Goal: Transaction & Acquisition: Purchase product/service

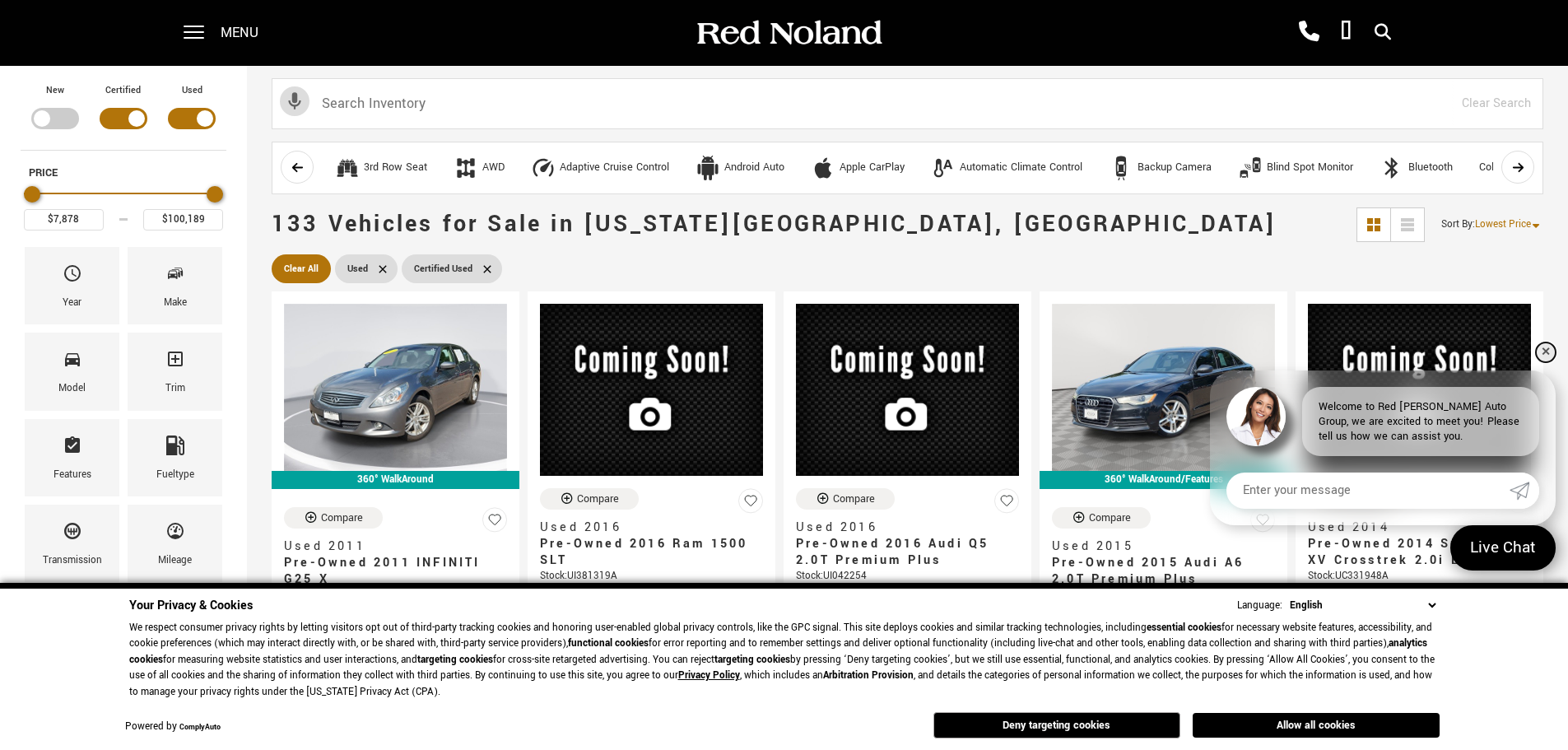
click at [1544, 350] on link "✕" at bounding box center [1545, 352] width 20 height 20
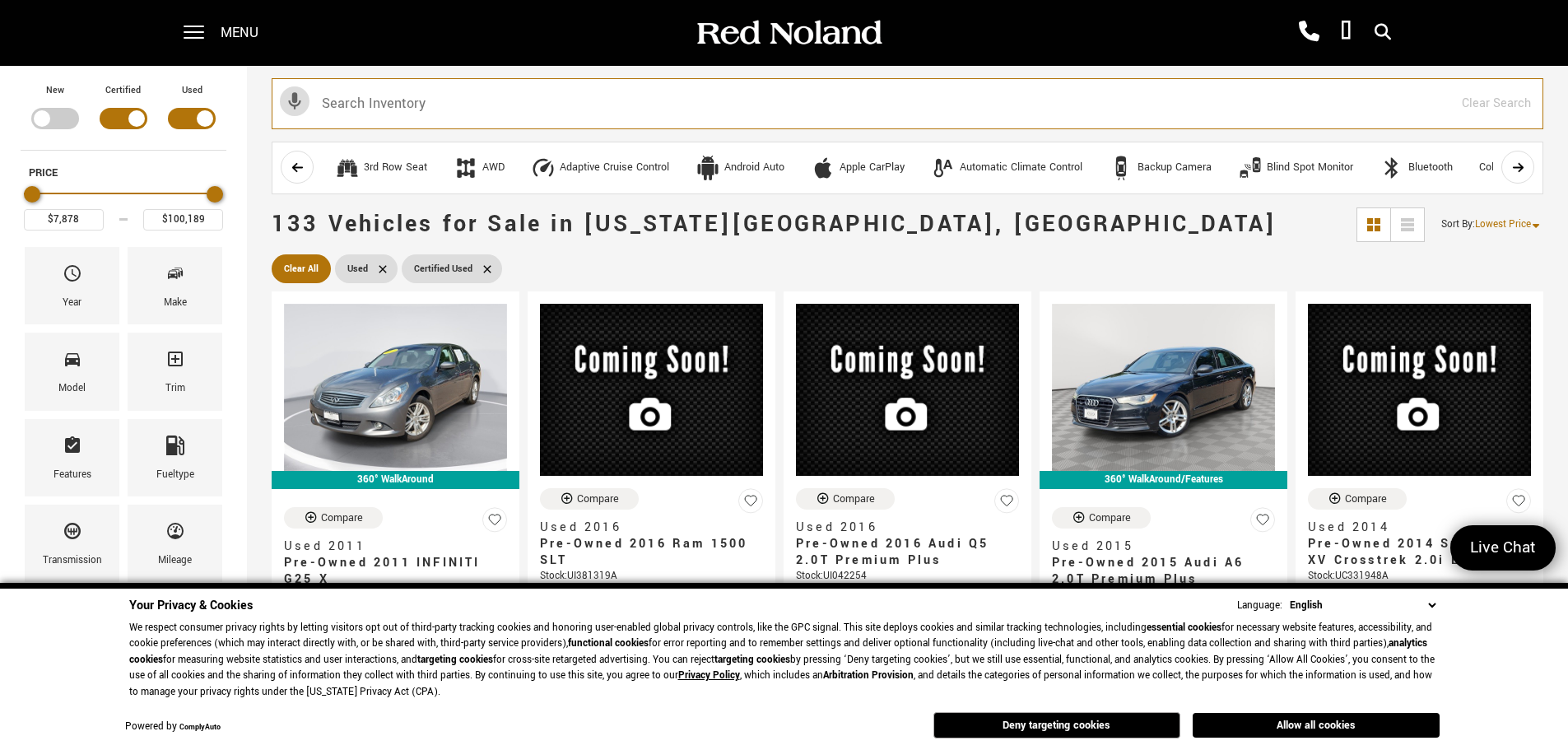
click at [355, 93] on input "text" at bounding box center [907, 104] width 1271 height 51
type input "audi"
type input "$11,278"
type input "$79,983"
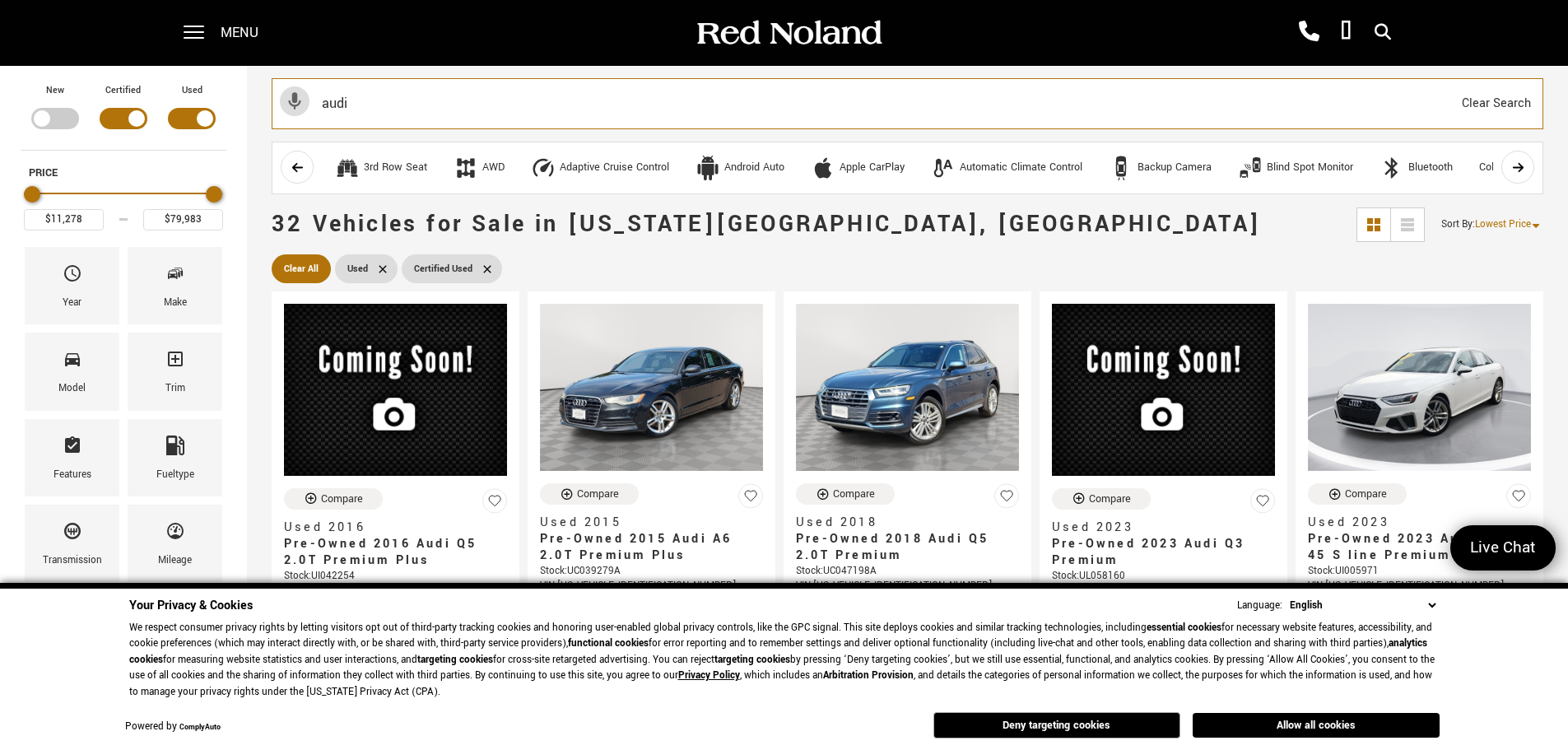
type input "audi"
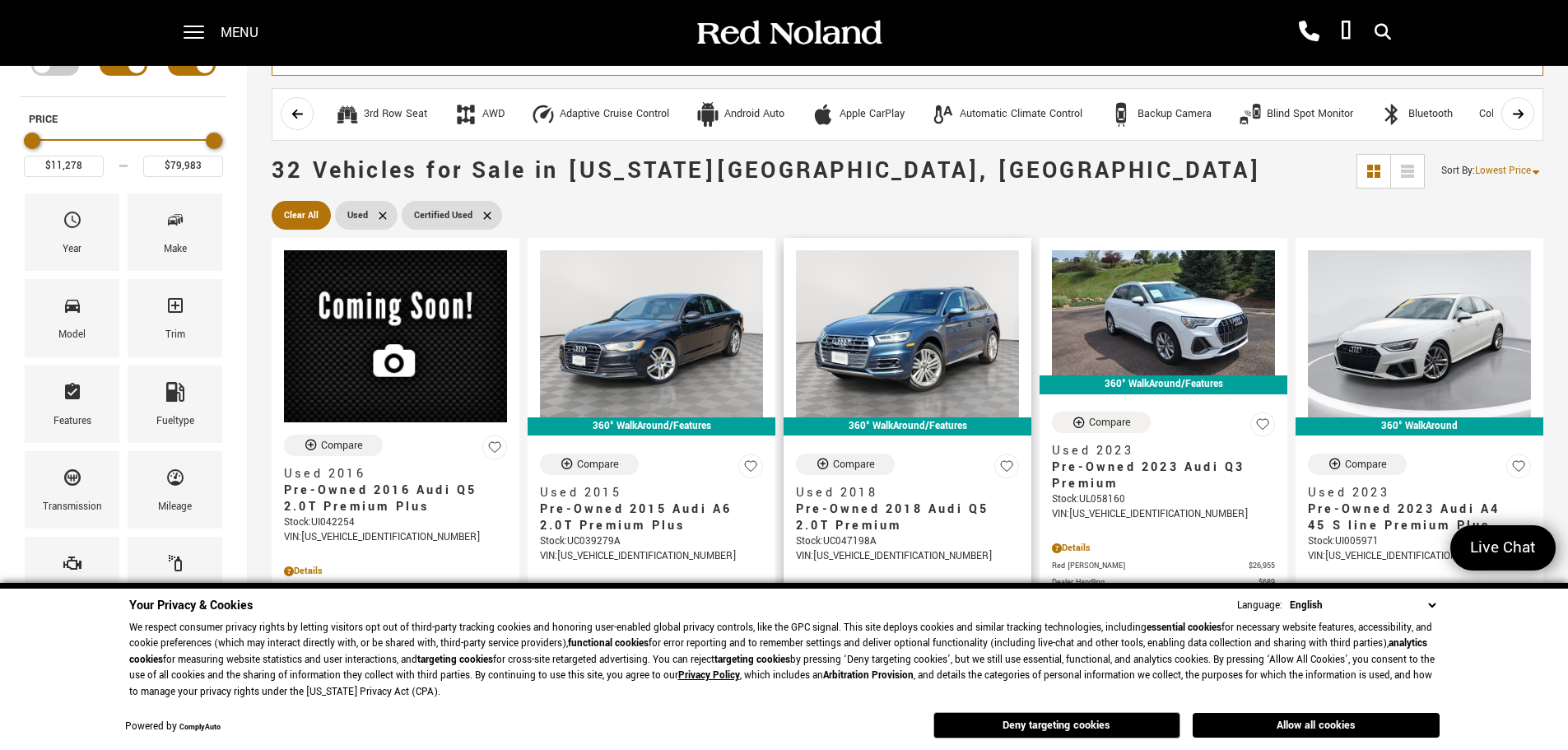
scroll to position [82, 0]
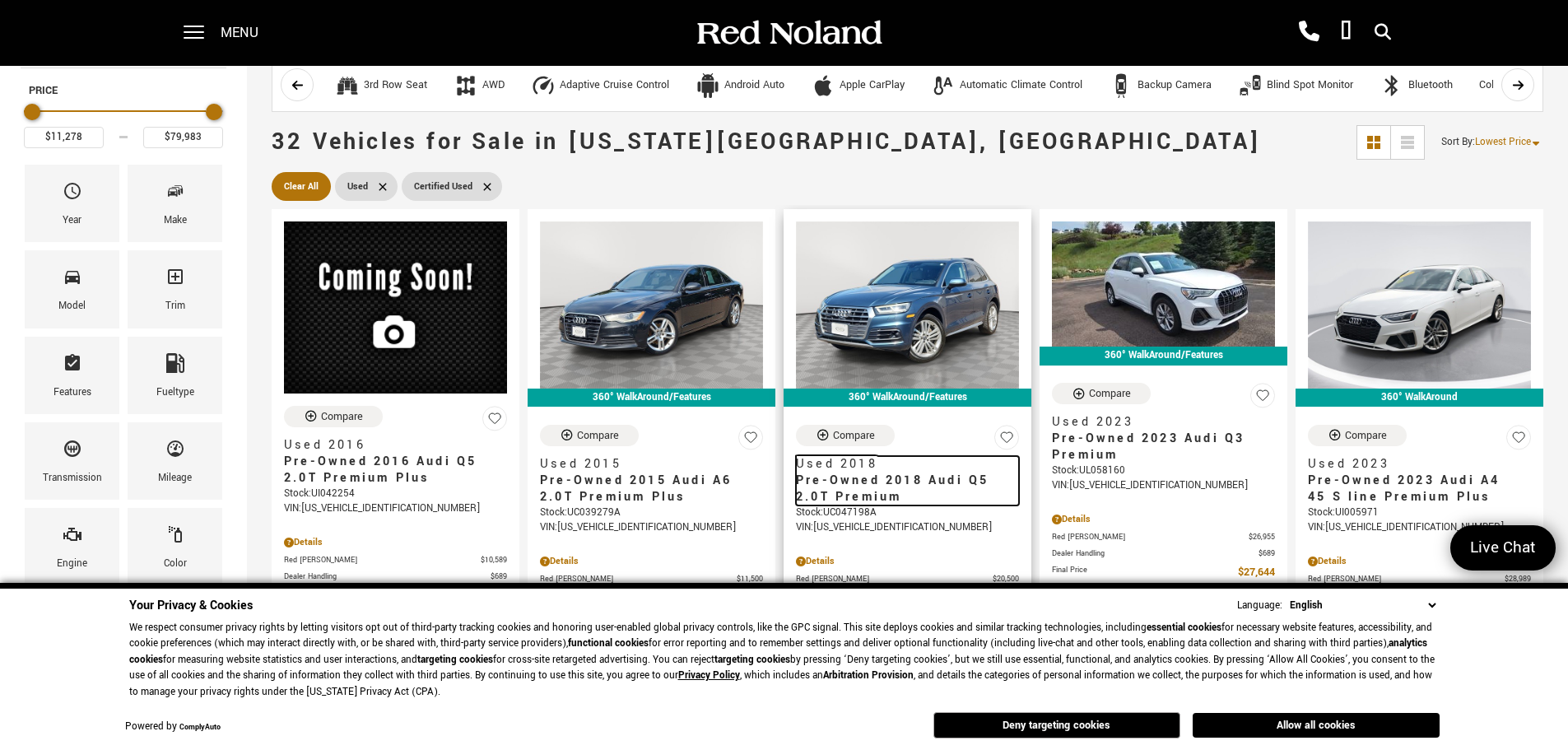
click at [879, 492] on span "Pre-Owned 2018 Audi Q5 2.0T Premium" at bounding box center [901, 489] width 211 height 33
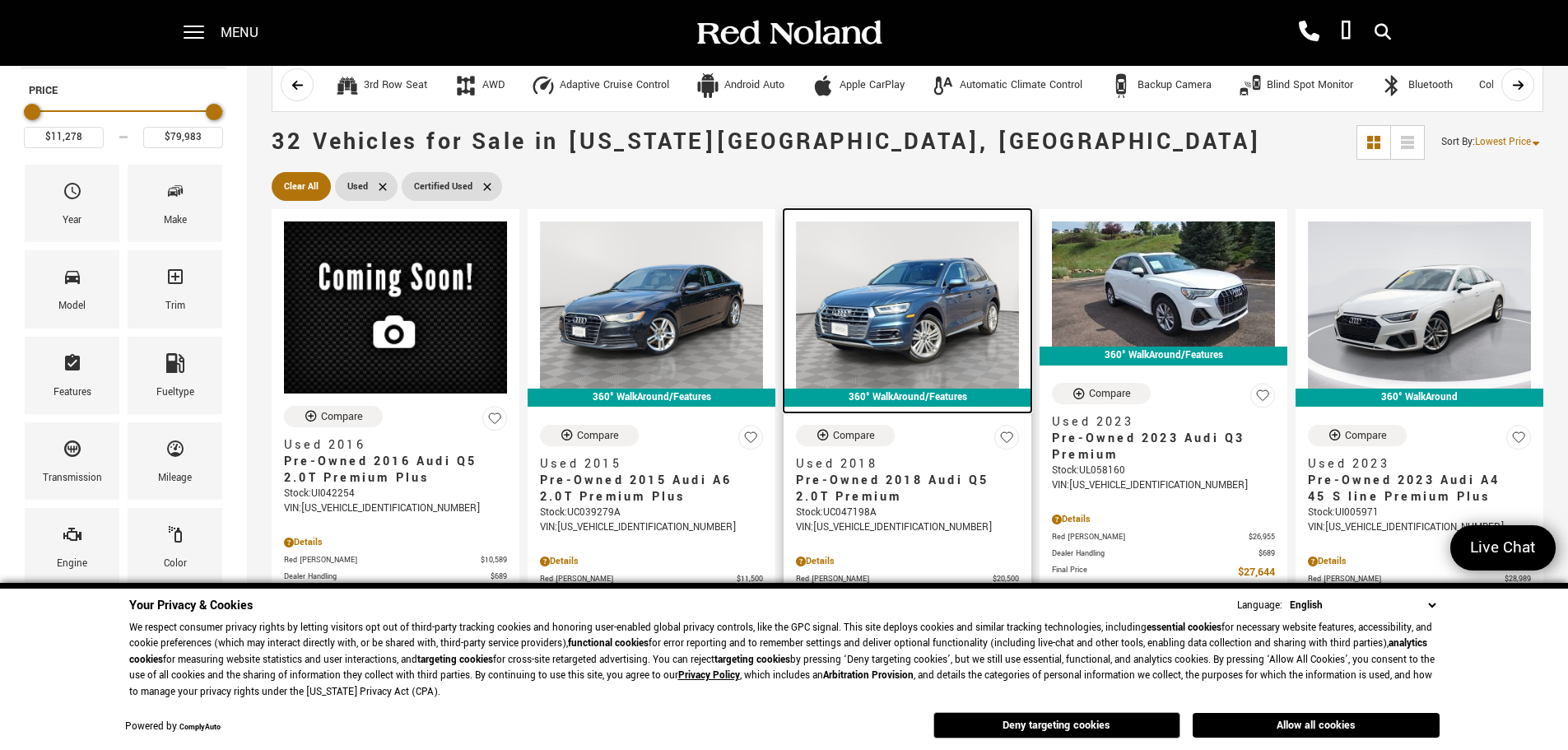
click at [909, 311] on img at bounding box center [907, 304] width 223 height 167
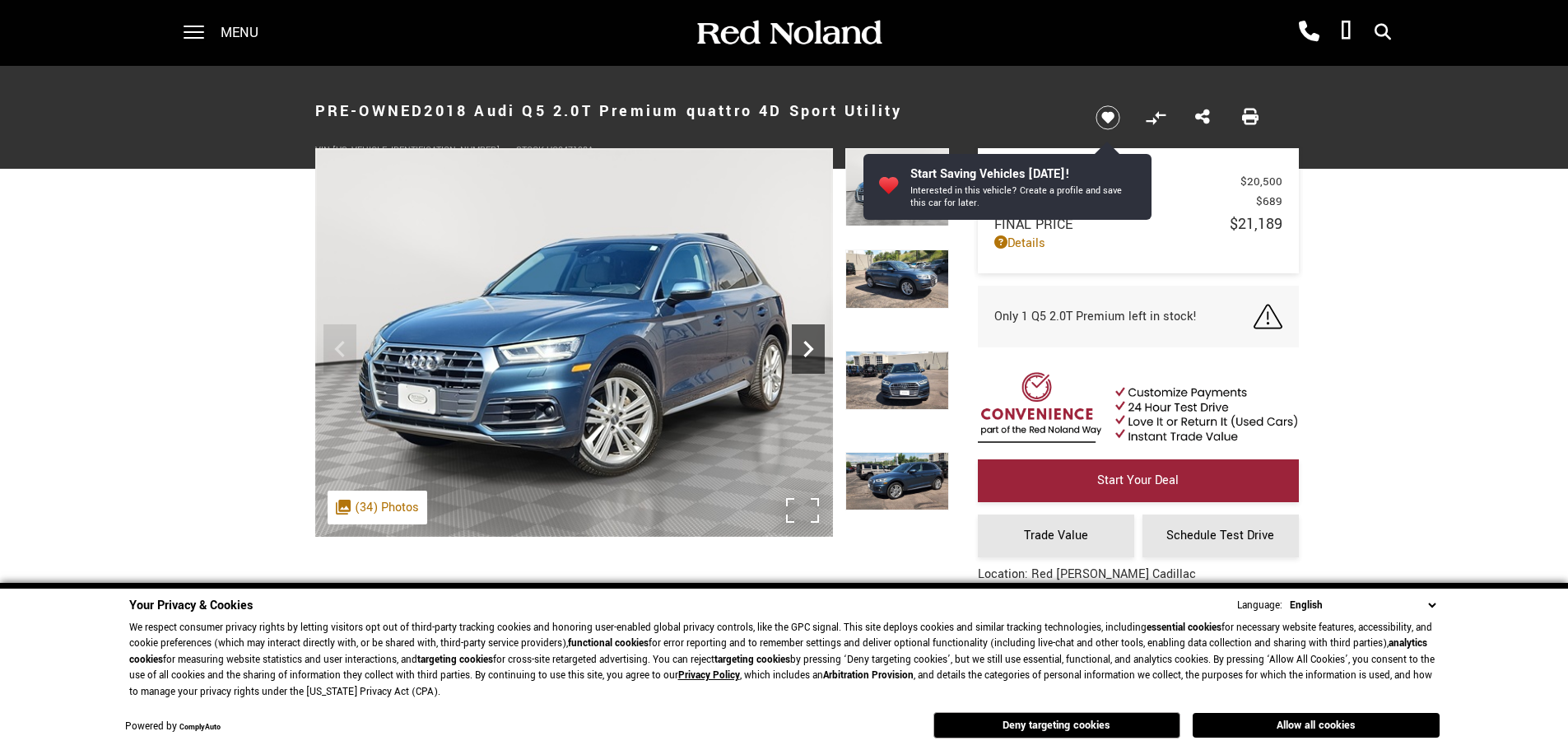
click at [806, 334] on icon "Next" at bounding box center [808, 349] width 33 height 33
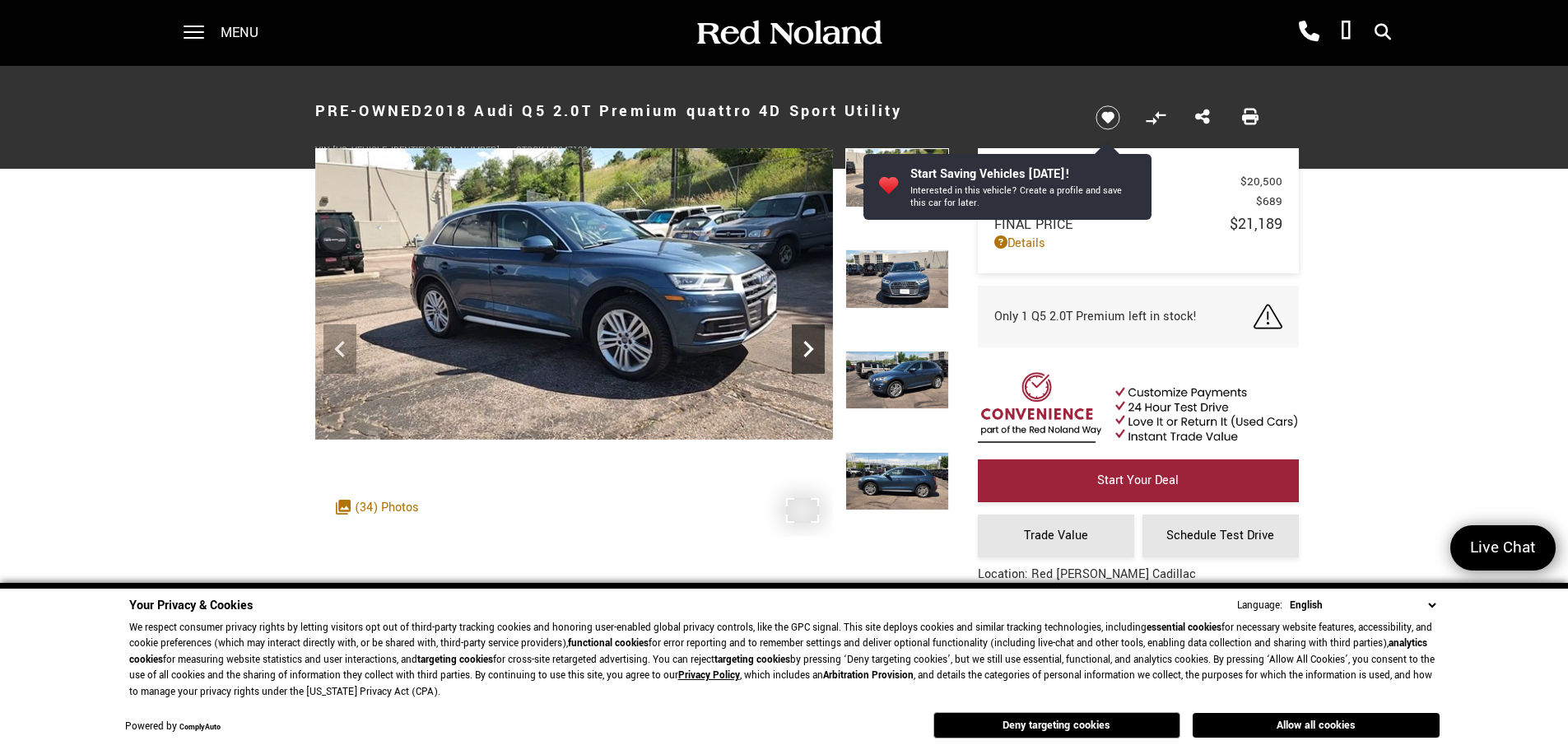
click at [806, 334] on icon "Next" at bounding box center [808, 349] width 33 height 33
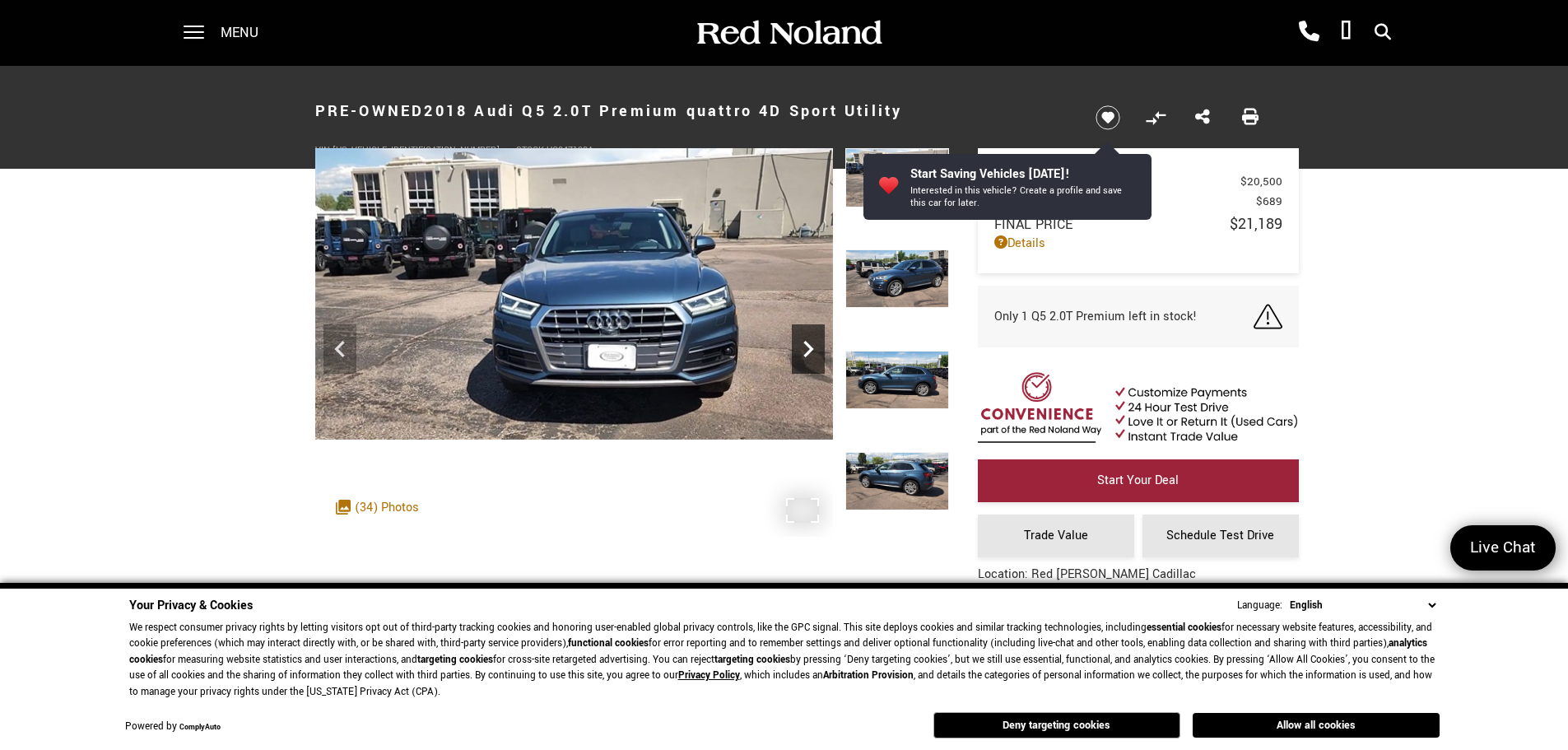
click at [806, 334] on icon "Next" at bounding box center [808, 349] width 33 height 33
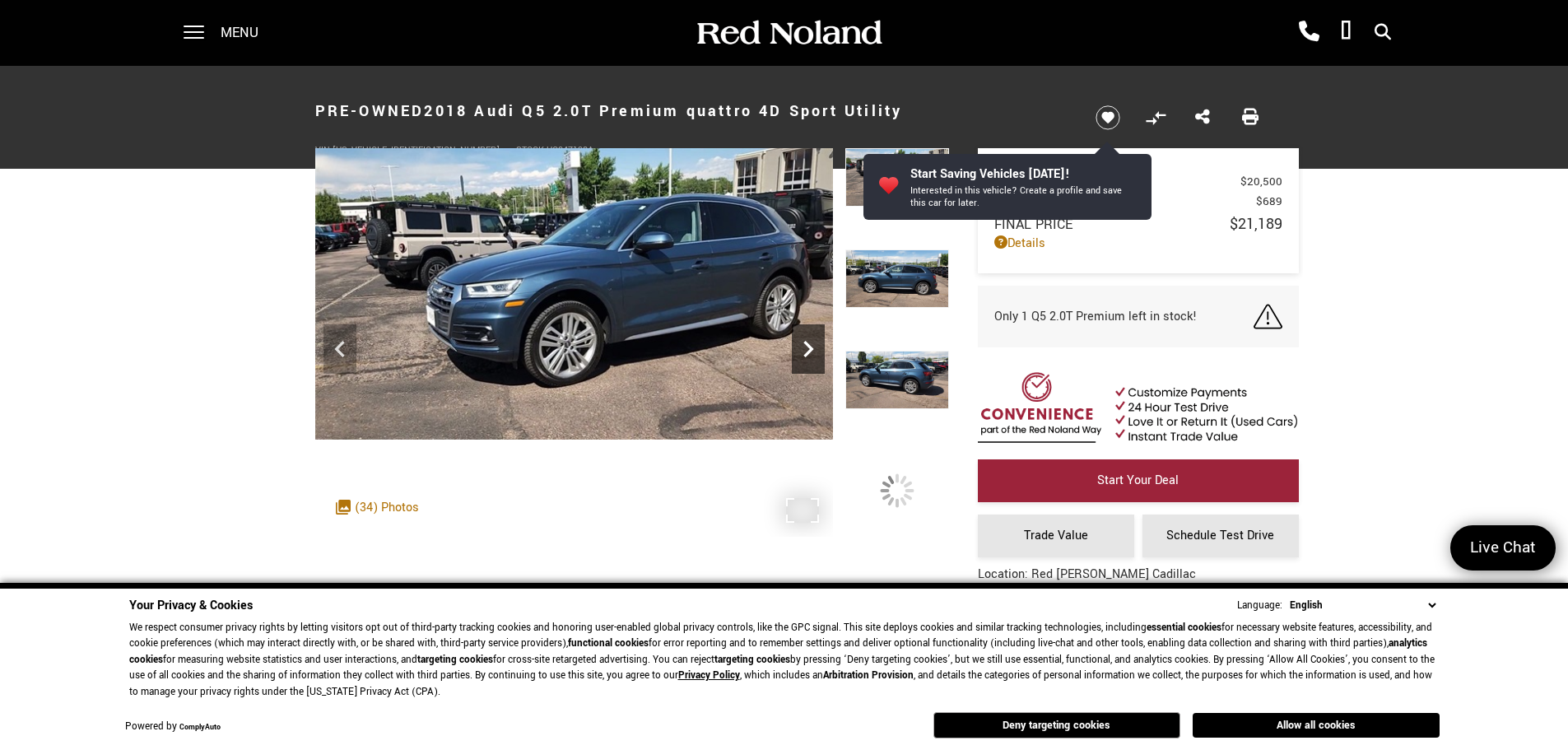
click at [806, 334] on icon "Next" at bounding box center [808, 349] width 33 height 33
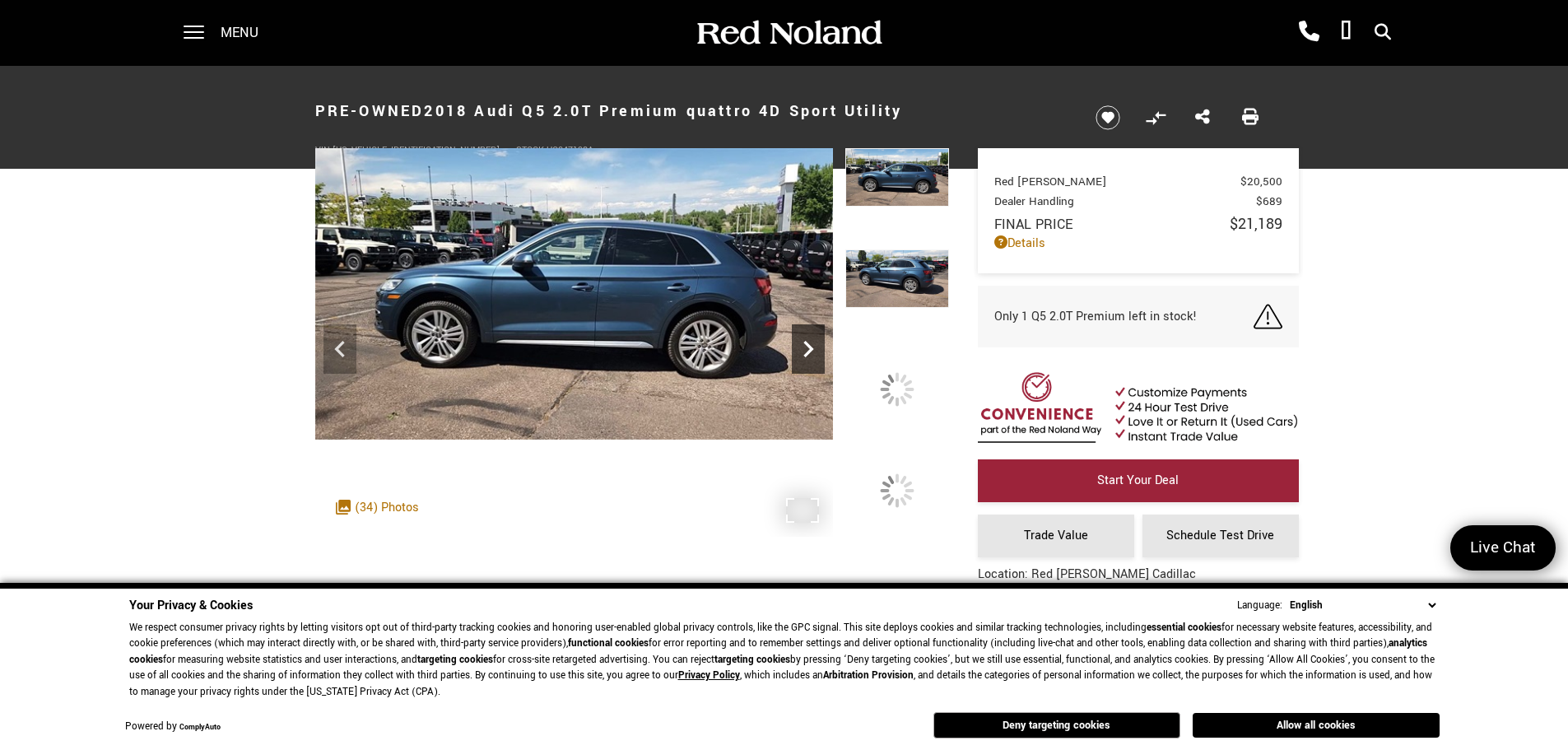
click at [806, 334] on icon "Next" at bounding box center [808, 349] width 33 height 33
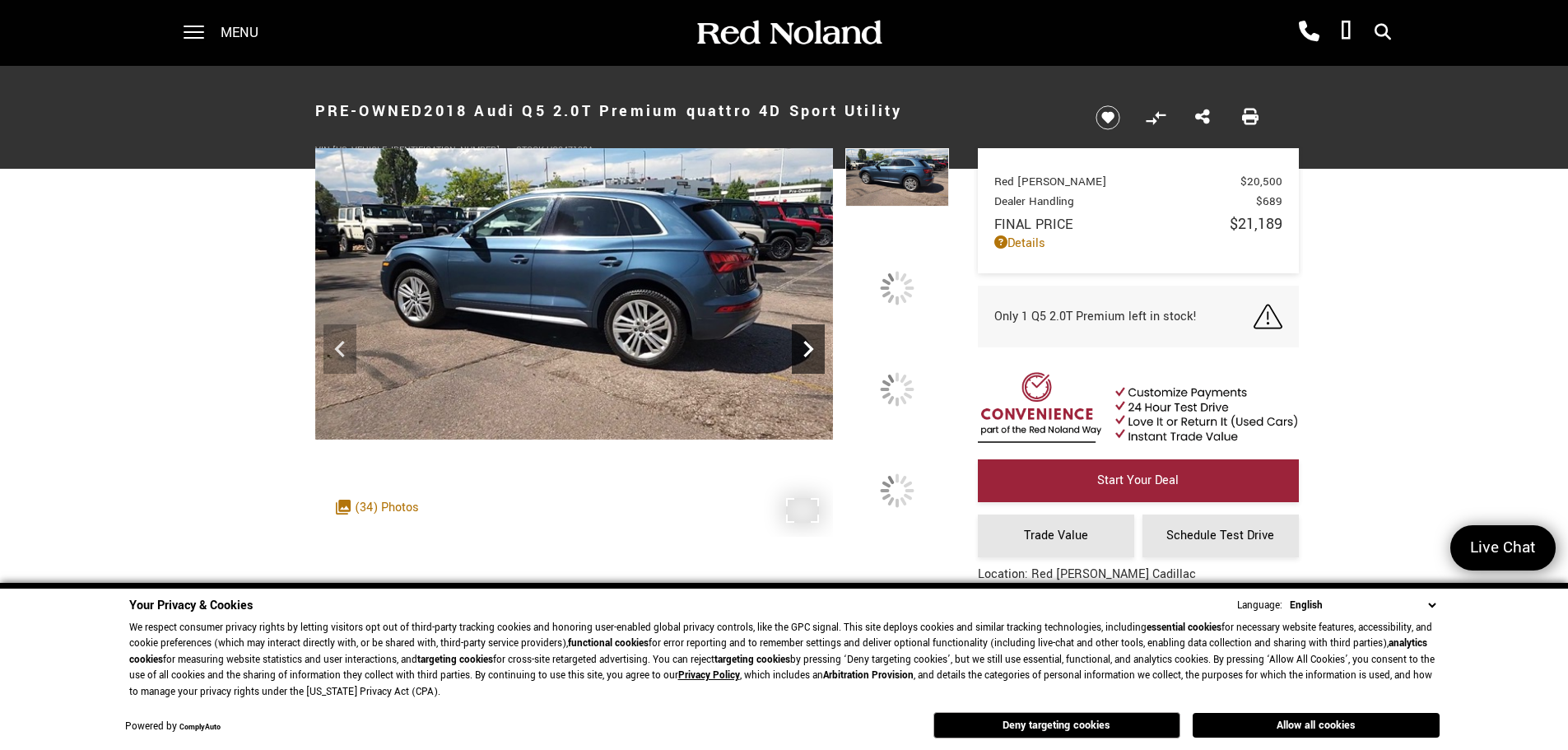
click at [806, 334] on icon "Next" at bounding box center [808, 349] width 33 height 33
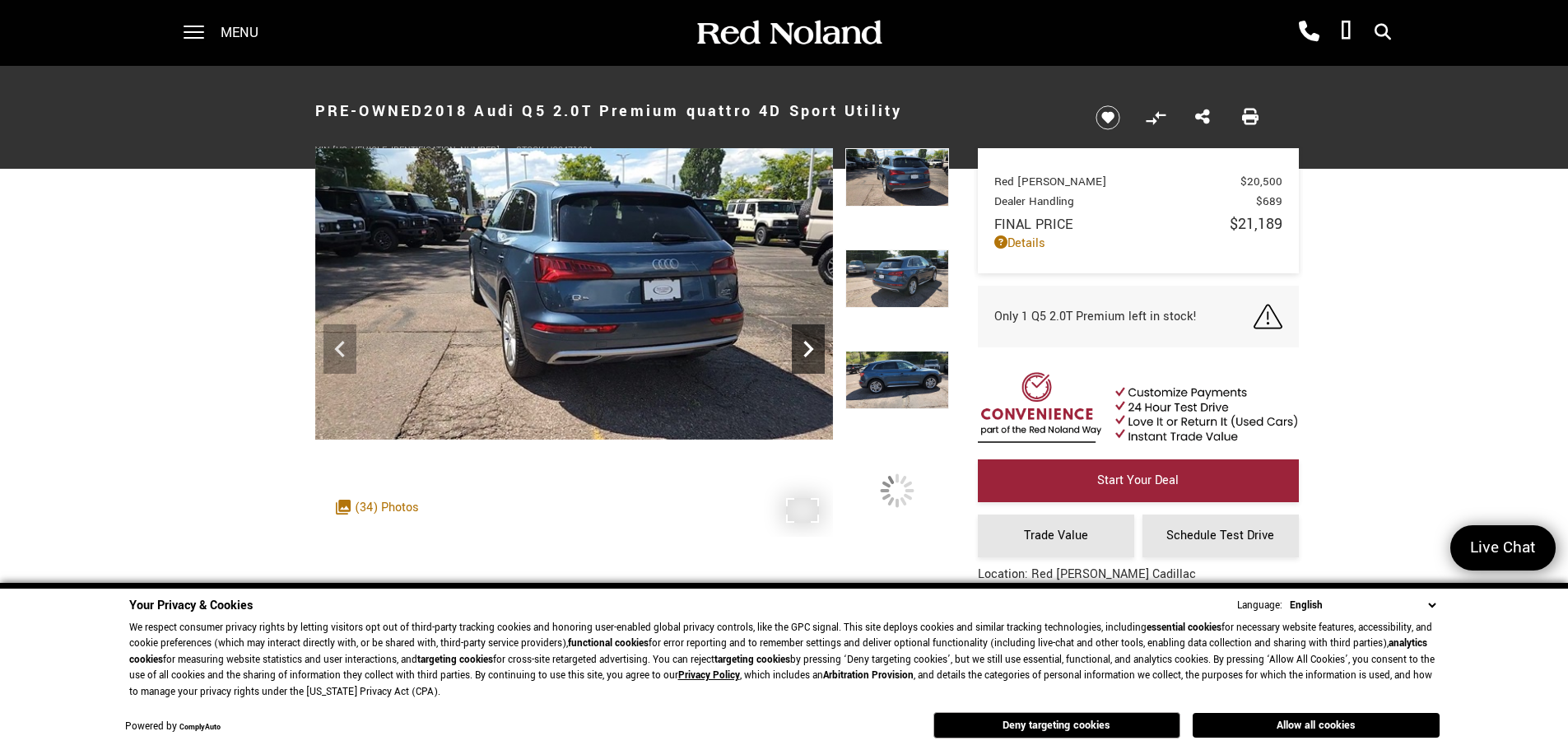
click at [806, 334] on icon "Next" at bounding box center [808, 349] width 33 height 33
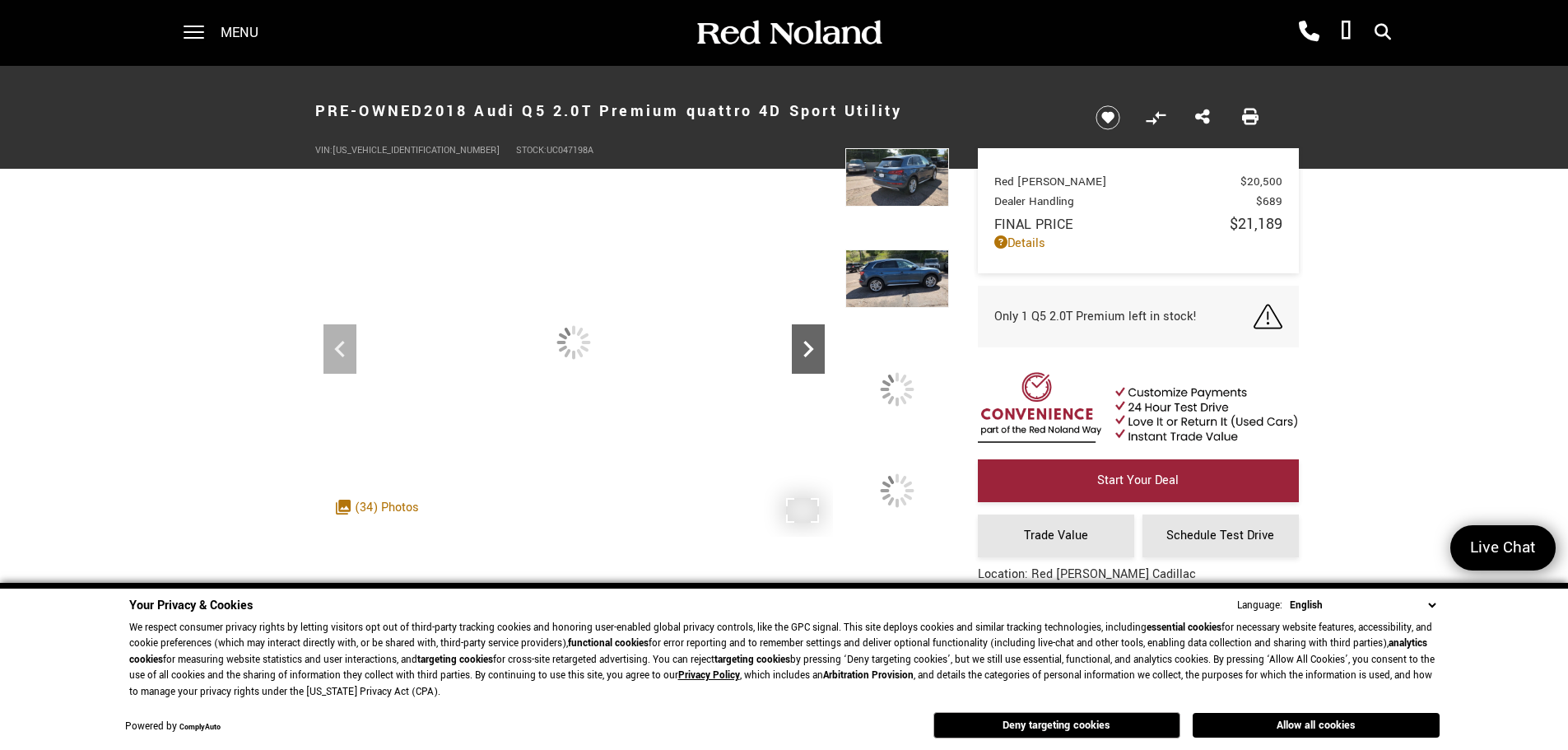
click at [806, 334] on icon "Next" at bounding box center [808, 349] width 33 height 33
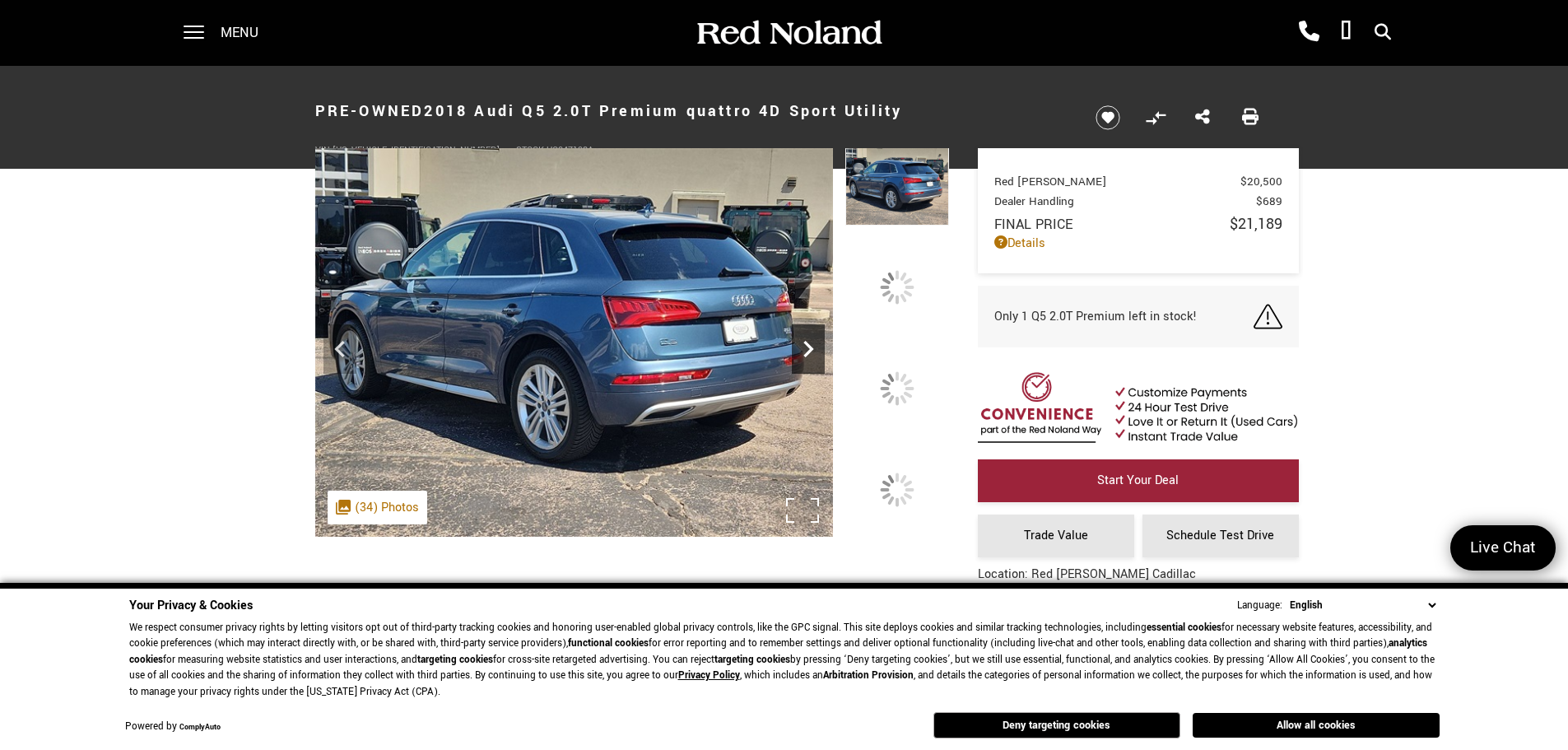
click at [800, 350] on icon "Next" at bounding box center [808, 349] width 33 height 33
